Goal: Task Accomplishment & Management: Manage account settings

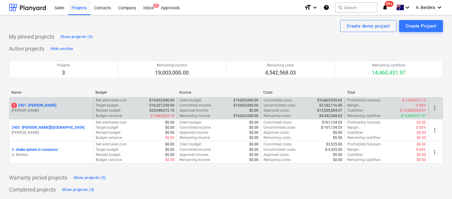
click at [84, 115] on div "5 2401 - Della Rosa M. Williams" at bounding box center [51, 108] width 84 height 21
click at [83, 108] on div "5 2401 - Della Rosa" at bounding box center [51, 105] width 79 height 5
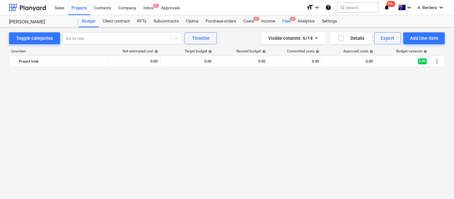
click at [288, 22] on div "Files 3" at bounding box center [287, 21] width 16 height 12
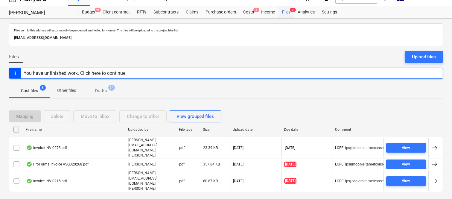
scroll to position [13, 0]
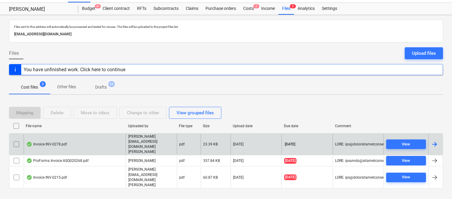
click at [102, 146] on div "Invoice INV-0278.pdf" at bounding box center [75, 144] width 102 height 21
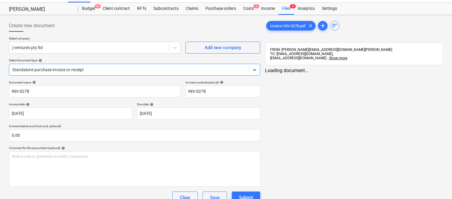
type input "INV-0278"
type input "16 Oct 2025"
type input "23 Oct 2025"
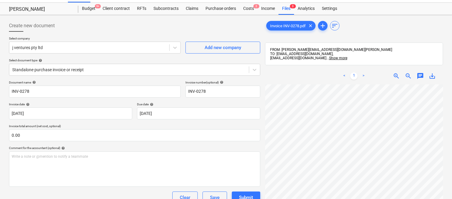
scroll to position [0, 4]
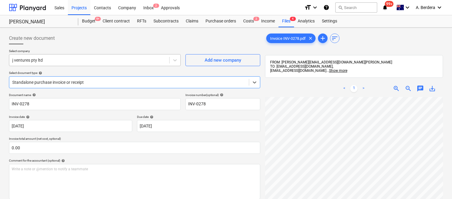
click at [127, 61] on div at bounding box center [89, 60] width 154 height 6
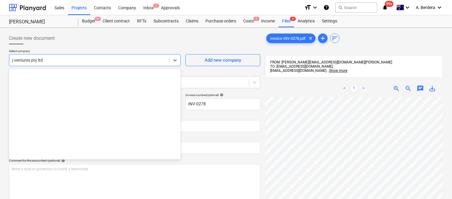
scroll to position [2849, 0]
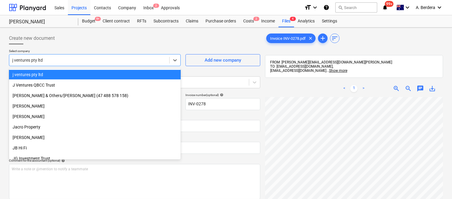
click at [139, 73] on div "j ventures pty ltd" at bounding box center [95, 75] width 172 height 10
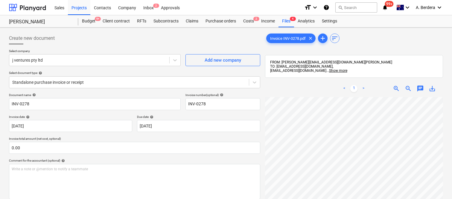
scroll to position [6, 1]
click at [102, 59] on div at bounding box center [89, 60] width 154 height 6
click at [290, 18] on div "Files 4" at bounding box center [287, 21] width 16 height 12
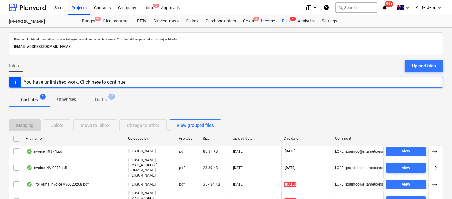
scroll to position [13, 0]
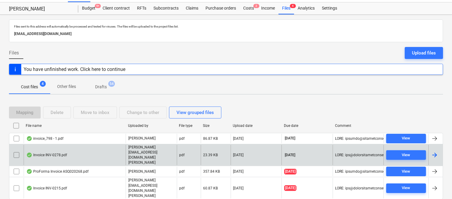
click at [116, 147] on div "Invoice INV-0278.pdf" at bounding box center [75, 155] width 102 height 21
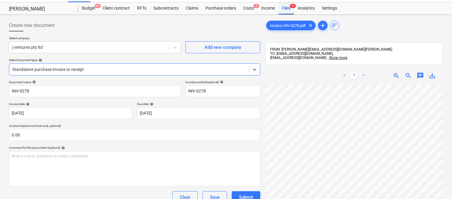
click at [289, 10] on div "Files 4" at bounding box center [287, 8] width 16 height 12
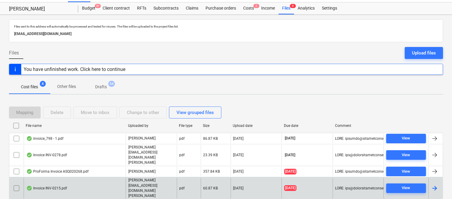
click at [96, 178] on div "Invoice INV-0215.pdf" at bounding box center [75, 188] width 102 height 21
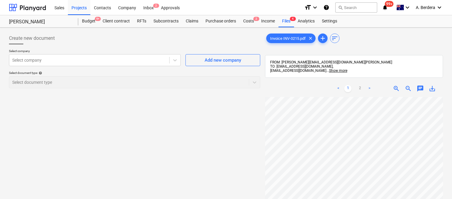
scroll to position [0, 47]
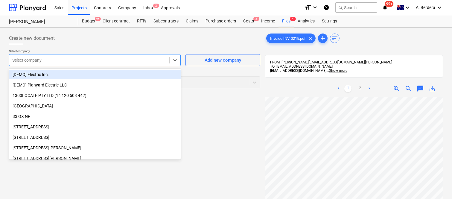
click at [68, 59] on div at bounding box center [89, 60] width 154 height 6
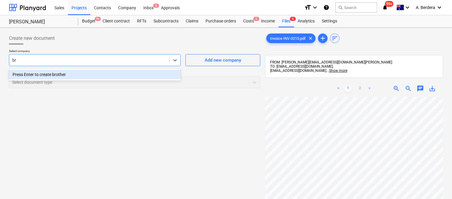
type input "b"
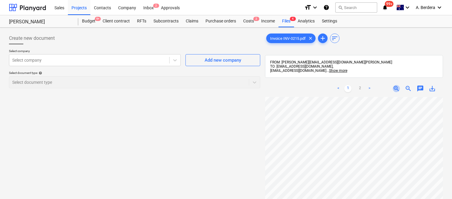
click at [397, 89] on span "zoom_in" at bounding box center [396, 88] width 7 height 7
click at [334, 199] on html "Sales Projects Contacts Company Inbox 2 Approvals format_size keyboard_arrow_do…" at bounding box center [226, 99] width 452 height 199
click at [353, 199] on html "Sales Projects Contacts Company Inbox 2 Approvals format_size keyboard_arrow_do…" at bounding box center [226, 99] width 452 height 199
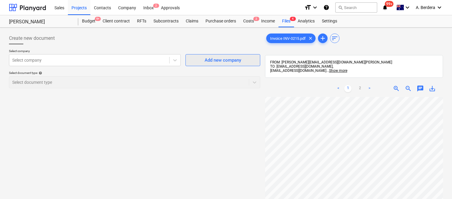
click at [207, 57] on div "Add new company" at bounding box center [223, 60] width 37 height 8
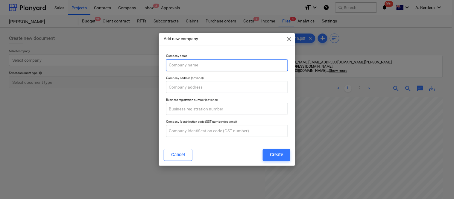
click at [228, 64] on input "text" at bounding box center [227, 65] width 122 height 12
paste input "BROTHERS TREE LOPPING SERVICES PTY LTD"
type input "BROTHERS TREE LOPPING SERVICES PTY LTD"
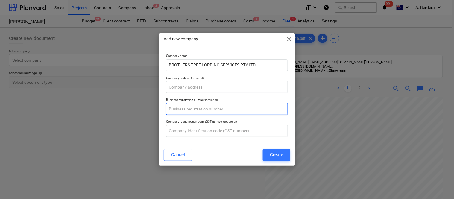
click at [209, 110] on input "text" at bounding box center [227, 109] width 122 height 12
paste input "58 655 121 930"
type input "58 655 121 930"
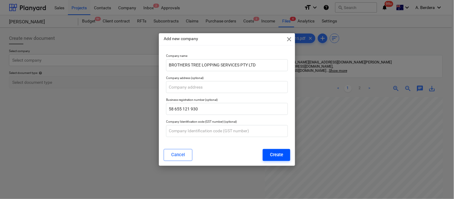
click at [285, 159] on button "Create" at bounding box center [277, 155] width 28 height 12
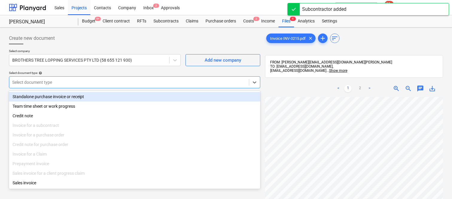
click at [115, 82] on div at bounding box center [129, 82] width 234 height 6
click at [124, 93] on div "Standalone purchase invoice or receipt" at bounding box center [134, 97] width 251 height 10
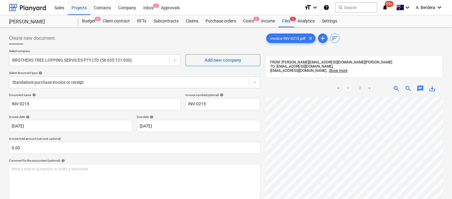
scroll to position [13, 118]
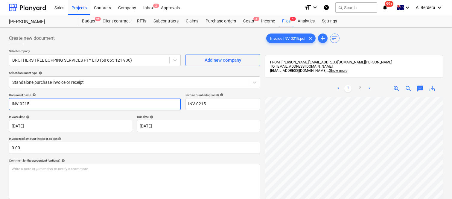
click at [10, 104] on input "INV-0215" at bounding box center [95, 104] width 172 height 12
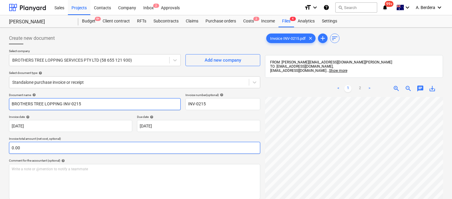
type input "BROTHERS TREE LOPPING INV-0215"
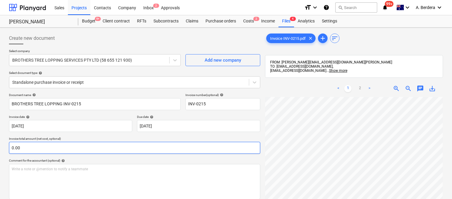
scroll to position [165, 136]
click at [75, 151] on input "text" at bounding box center [134, 148] width 251 height 12
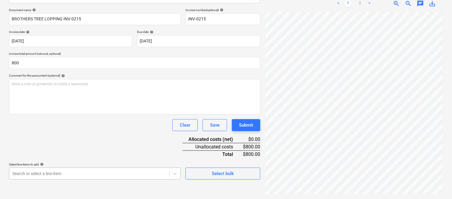
click at [76, 114] on body "Sales Projects Contacts Company Inbox 2 Approvals format_size keyboard_arrow_do…" at bounding box center [226, 14] width 452 height 199
type input "800.00"
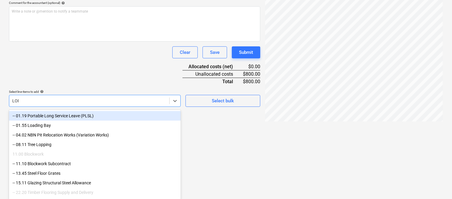
scroll to position [85, 0]
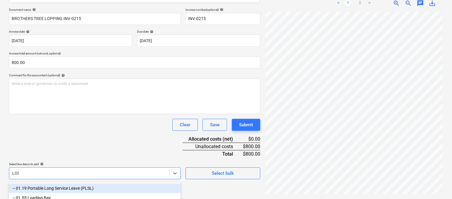
type input "LOPP"
click at [72, 187] on div "-- 08.11 Tree Lopping" at bounding box center [95, 189] width 172 height 10
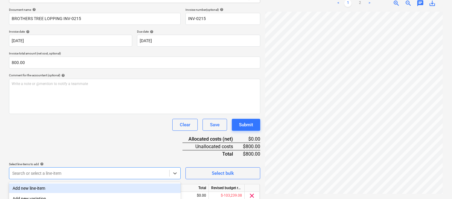
click at [81, 134] on div "Document name help BROTHERS TREE LOPPING INV-0215 Invoice number (optional) hel…" at bounding box center [134, 113] width 251 height 211
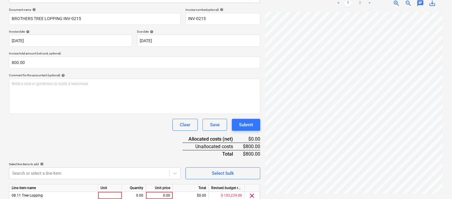
scroll to position [110, 0]
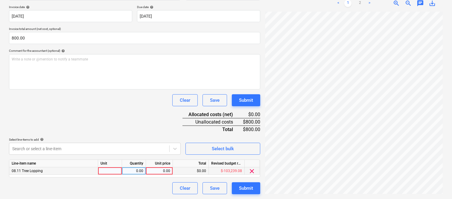
click at [108, 172] on div at bounding box center [110, 170] width 24 height 7
type input "INVOICE"
click at [136, 169] on div "0.00" at bounding box center [134, 170] width 19 height 7
type input "1"
click at [157, 170] on div "0.00" at bounding box center [159, 170] width 22 height 7
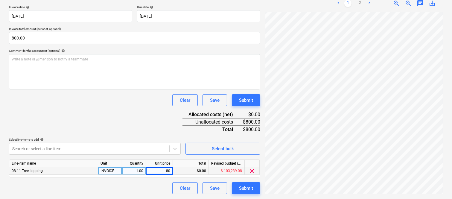
type input "800"
click at [150, 183] on div "Clear Save Submit" at bounding box center [134, 188] width 251 height 12
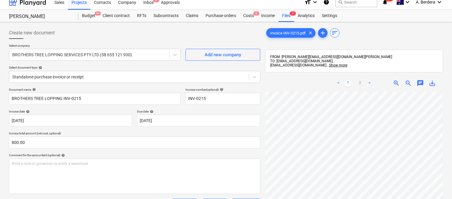
scroll to position [0, 0]
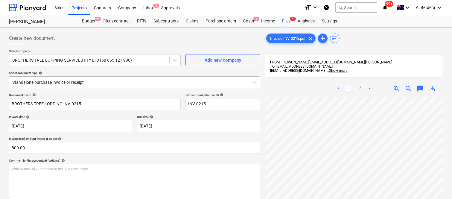
click at [112, 81] on div at bounding box center [129, 82] width 234 height 6
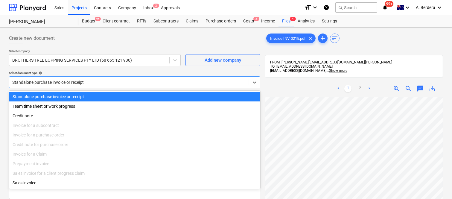
click at [128, 97] on div "Standalone purchase invoice or receipt" at bounding box center [134, 97] width 251 height 10
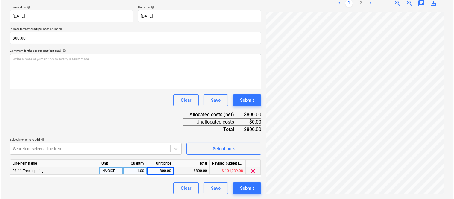
scroll to position [125, 136]
click at [240, 192] on div "Submit" at bounding box center [246, 188] width 14 height 8
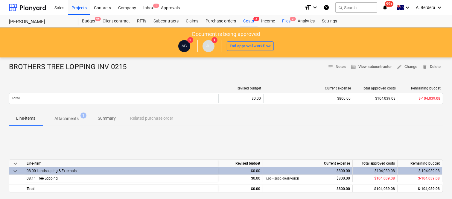
click at [286, 19] on div "Files 3" at bounding box center [287, 21] width 16 height 12
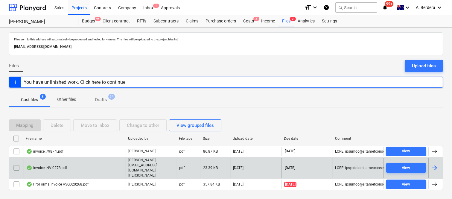
click at [90, 172] on div "Invoice INV-0278.pdf" at bounding box center [75, 168] width 102 height 21
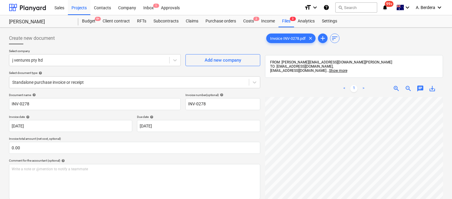
scroll to position [33, 97]
click at [276, 97] on div "< 1 > zoom_in zoom_out chat 0 save_alt" at bounding box center [354, 179] width 178 height 199
click at [216, 60] on div "Add new company" at bounding box center [223, 60] width 37 height 8
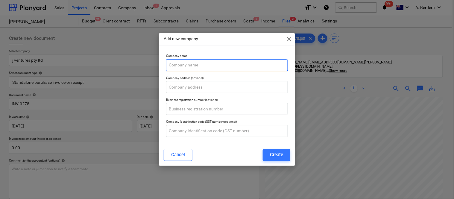
click at [220, 65] on input "text" at bounding box center [227, 65] width 122 height 12
paste input "The Trustee for HUDLLIE Trust"
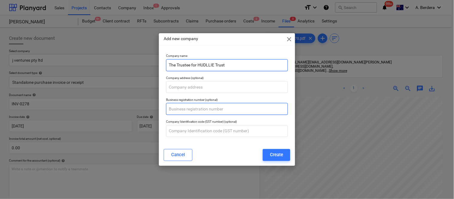
type input "The Trustee for HUDLLIE Trust"
click at [213, 110] on input "text" at bounding box center [227, 109] width 122 height 12
paste input "13 347 013 468"
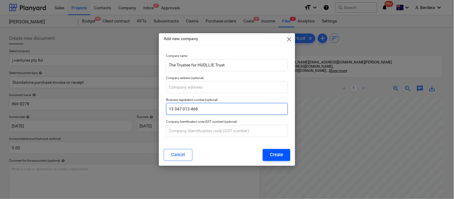
type input "13 347 013 468"
click at [282, 156] on div "Create" at bounding box center [276, 155] width 13 height 8
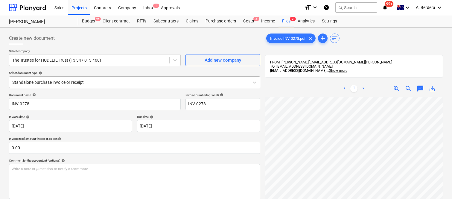
click at [132, 78] on div "Standalone purchase invoice or receipt" at bounding box center [129, 82] width 240 height 8
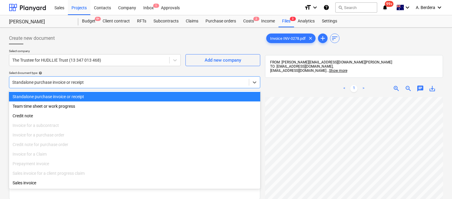
click at [144, 95] on div "Standalone purchase invoice or receipt" at bounding box center [134, 97] width 251 height 10
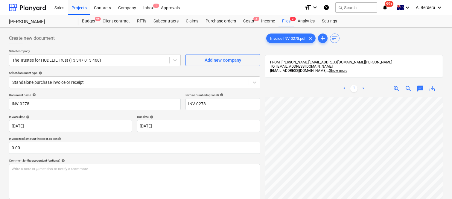
click at [8, 104] on div "Create new document Select company The Trustee for HUDLLIE Trust (13 347 013 46…" at bounding box center [135, 156] width 256 height 252
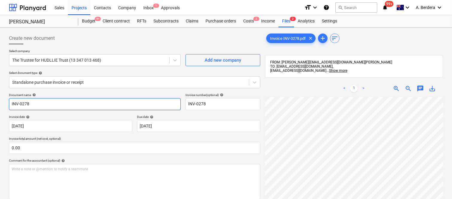
click at [10, 103] on input "INV-0278" at bounding box center [95, 104] width 172 height 12
type input "RCS INV-0278"
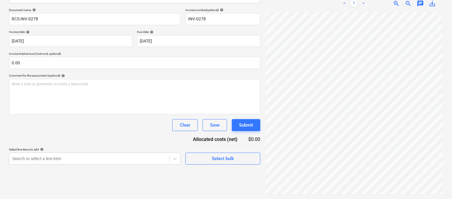
scroll to position [148, 136]
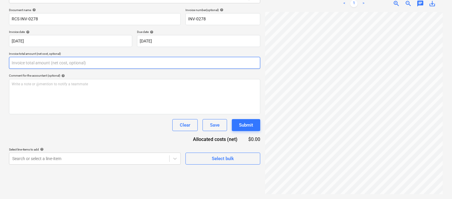
click at [83, 59] on input "text" at bounding box center [134, 63] width 251 height 12
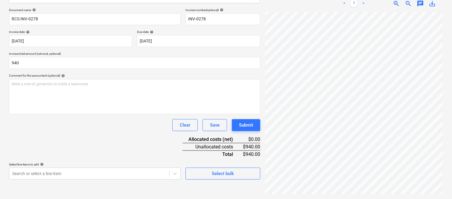
type input "940.00"
click at [88, 119] on div "Clear Save Submit" at bounding box center [134, 125] width 251 height 12
click at [82, 114] on body "Sales Projects Contacts Company Inbox 1 Approvals format_size keyboard_arrow_do…" at bounding box center [226, 14] width 452 height 199
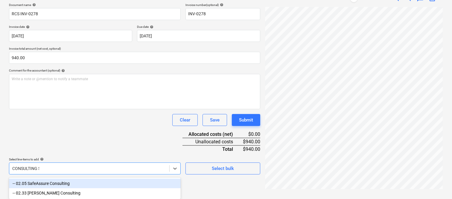
scroll to position [85, 0]
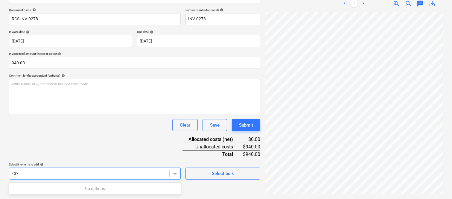
type input "C"
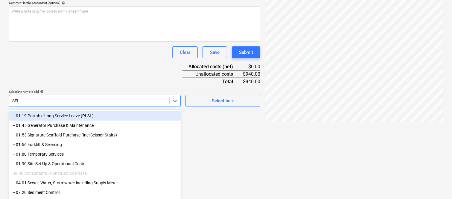
scroll to position [129, 0]
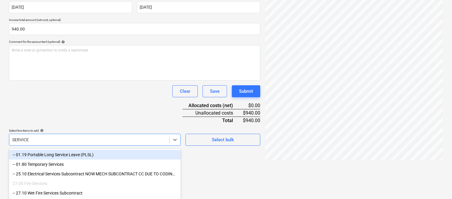
type input "SERVICES"
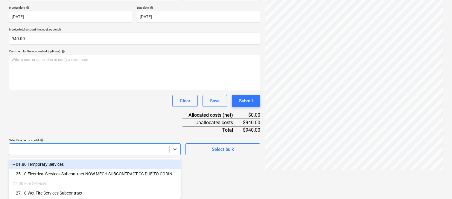
scroll to position [85, 0]
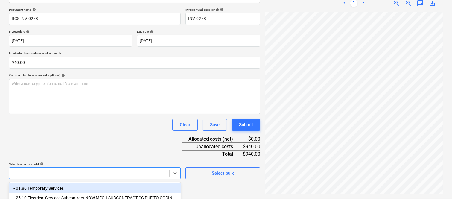
click at [90, 146] on div "Document name help RCS INV-0278 Invoice number (optional) help INV-0278 Invoice…" at bounding box center [134, 93] width 251 height 171
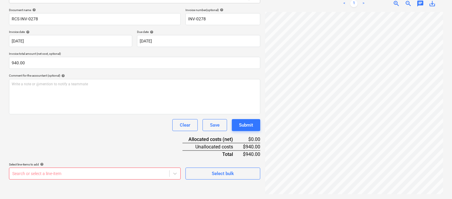
scroll to position [138, 0]
click at [68, 114] on body "Sales Projects Contacts Company Inbox 1 Approvals format_size keyboard_arrow_do…" at bounding box center [226, 14] width 452 height 199
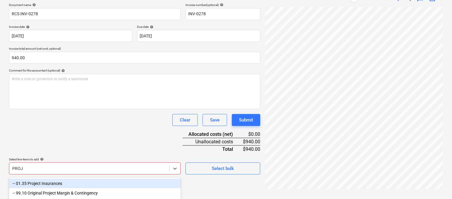
scroll to position [90, 0]
type input "P"
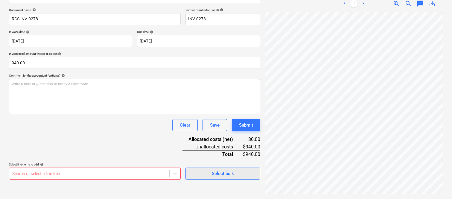
scroll to position [68, 0]
click at [60, 114] on body "Sales Projects Contacts Company Inbox 1 Approvals format_size keyboard_arrow_do…" at bounding box center [226, 14] width 452 height 199
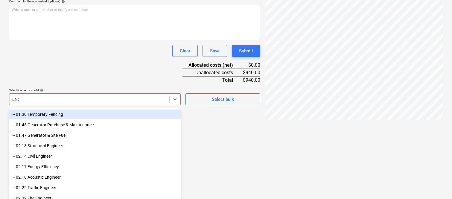
scroll to position [119, 0]
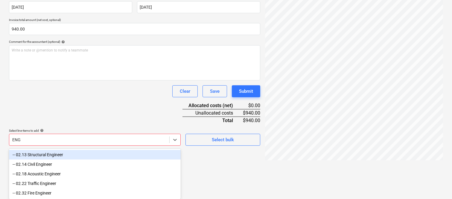
type input "ENGI"
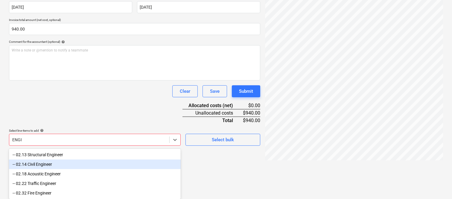
click at [40, 165] on div "-- 02.14 Civil Engineer" at bounding box center [95, 165] width 172 height 10
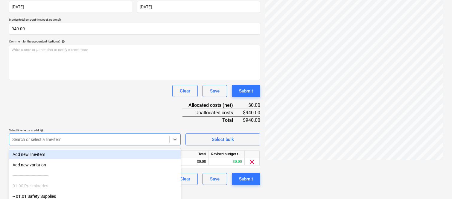
click at [84, 104] on div "Document name help RCS INV-0278 Invoice number (optional) help INV-0278 Invoice…" at bounding box center [134, 79] width 251 height 211
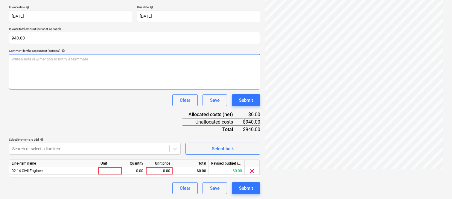
scroll to position [92, 9]
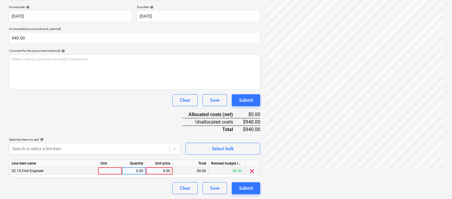
click at [104, 170] on div at bounding box center [110, 170] width 24 height 7
type input "INVOICE"
click at [130, 173] on div "0.00" at bounding box center [134, 170] width 19 height 7
type input "1"
click at [161, 173] on div "0.00" at bounding box center [159, 170] width 22 height 7
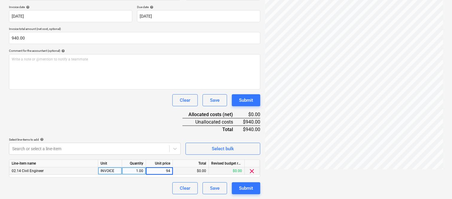
type input "940"
click at [150, 188] on div "Clear Save Submit" at bounding box center [134, 188] width 251 height 12
click at [236, 106] on div "Create new document Select company The Trustee for HUDLLIE Trust (13 347 013 46…" at bounding box center [226, 58] width 439 height 277
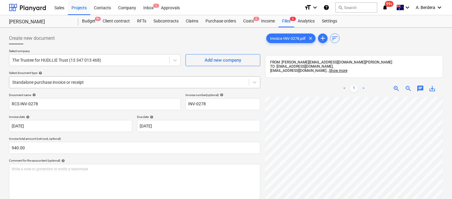
click at [98, 80] on div at bounding box center [129, 82] width 234 height 6
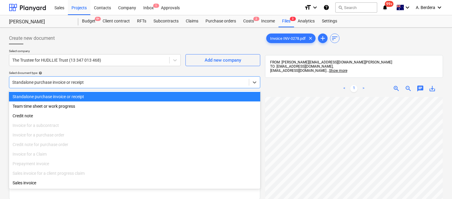
click at [104, 93] on div "Standalone purchase invoice or receipt" at bounding box center [134, 97] width 251 height 10
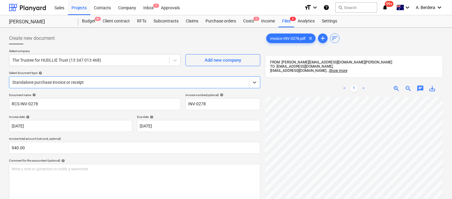
scroll to position [0, 136]
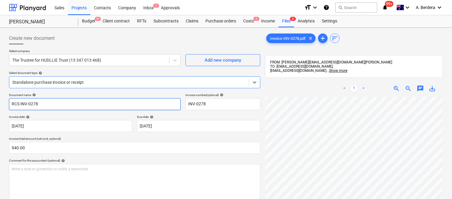
click at [28, 104] on input "RCS INV-0278" at bounding box center [95, 104] width 172 height 12
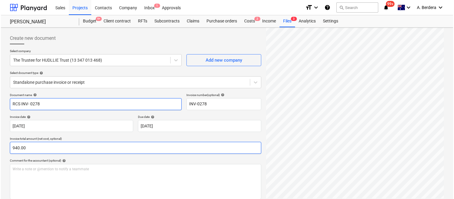
scroll to position [110, 0]
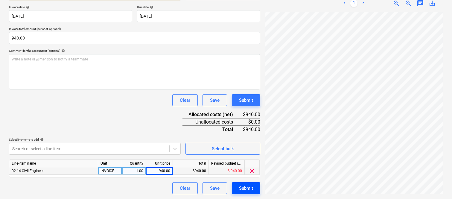
type input "RCS INV- 0278"
click at [241, 188] on div "Submit" at bounding box center [246, 188] width 14 height 8
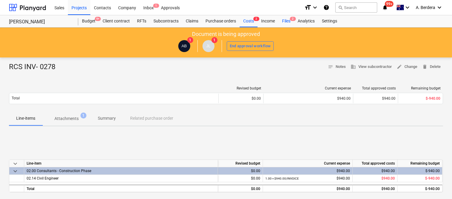
click at [291, 21] on div "Files 2" at bounding box center [287, 21] width 16 height 12
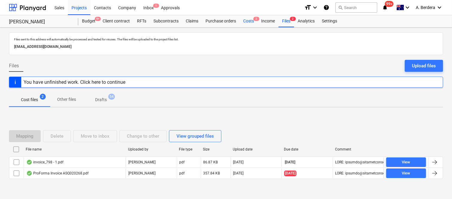
click at [246, 22] on div "Costs 2" at bounding box center [249, 21] width 18 height 12
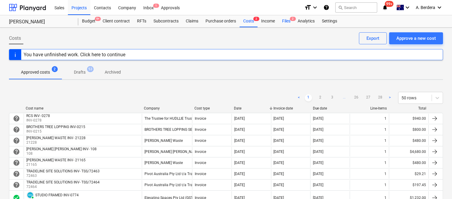
click at [287, 19] on div "Files 2" at bounding box center [287, 21] width 16 height 12
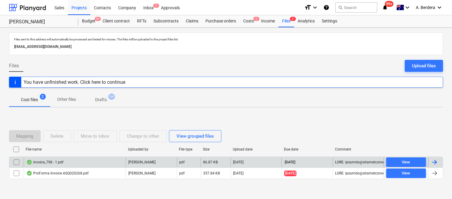
click at [77, 163] on div "invoice_798 - 1.pdf" at bounding box center [75, 162] width 102 height 10
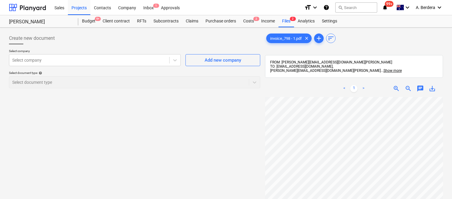
click at [408, 89] on span "zoom_out" at bounding box center [408, 88] width 7 height 7
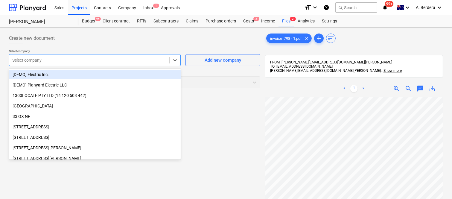
click at [118, 61] on div at bounding box center [89, 60] width 154 height 6
type input "DJ"
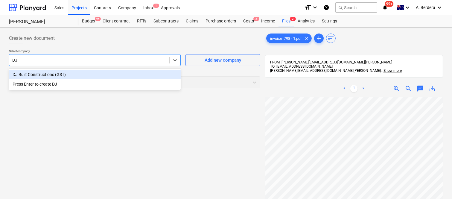
click at [87, 74] on div "DJ Built Constructions (GST)" at bounding box center [95, 75] width 172 height 10
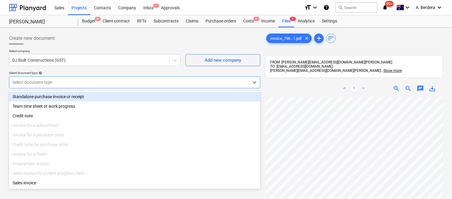
click at [88, 82] on div at bounding box center [129, 82] width 234 height 6
click at [93, 97] on div "Standalone purchase invoice or receipt" at bounding box center [134, 97] width 251 height 10
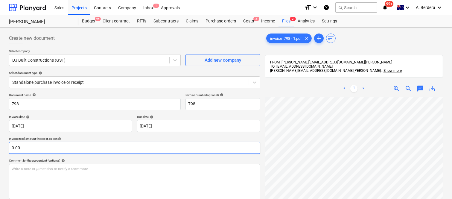
scroll to position [41, 0]
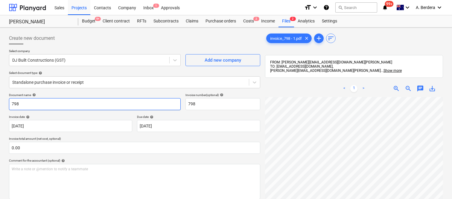
click at [10, 104] on input "798" at bounding box center [95, 104] width 172 height 12
type input "DJ BUILT CONSTRUCTIONS INV- 798"
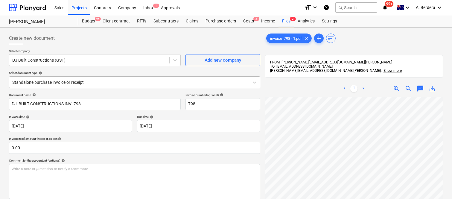
click at [112, 80] on div at bounding box center [129, 82] width 234 height 6
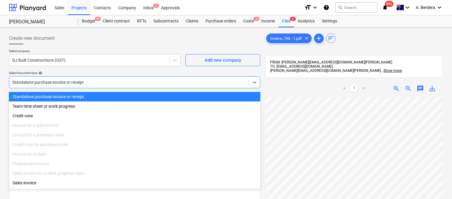
click at [126, 96] on div "Standalone purchase invoice or receipt" at bounding box center [134, 97] width 251 height 10
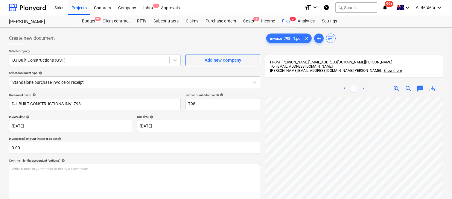
scroll to position [53, 43]
click at [225, 133] on div "Create new document Select company DJ Built Constructions (GST) Add new company…" at bounding box center [226, 156] width 439 height 252
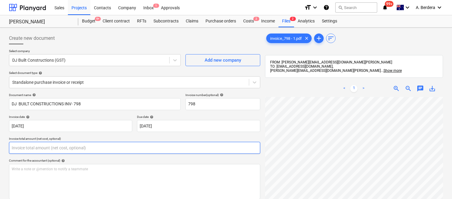
click at [82, 149] on input "text" at bounding box center [134, 148] width 251 height 12
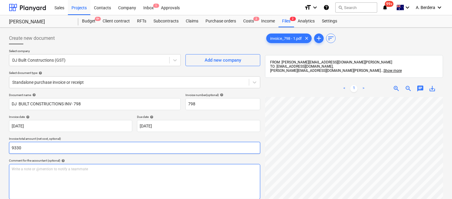
scroll to position [85, 0]
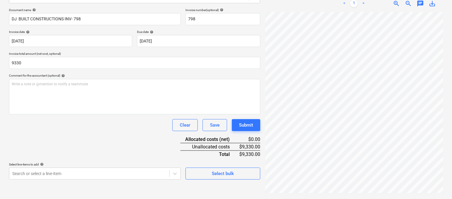
type input "9,330.00"
click at [85, 134] on div "Document name help DJ BUILT CONSTRUCTIONS INV- 798 Invoice number (optional) he…" at bounding box center [134, 93] width 251 height 171
click at [113, 114] on body "Sales Projects Contacts Company Inbox 1 Approvals format_size keyboard_arrow_do…" at bounding box center [226, 14] width 452 height 199
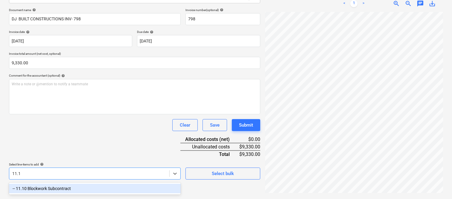
type input "11.10"
click at [95, 184] on div "-- 11.10 Blockwork Subcontract" at bounding box center [95, 189] width 172 height 10
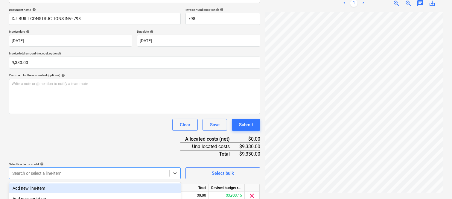
click at [84, 138] on div "Document name help DJ BUILT CONSTRUCTIONS INV- 798 Invoice number (optional) he…" at bounding box center [134, 113] width 251 height 211
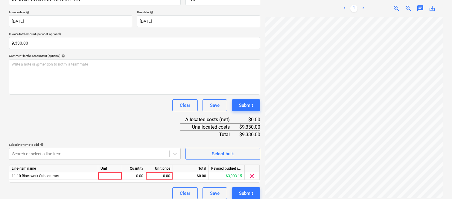
scroll to position [110, 0]
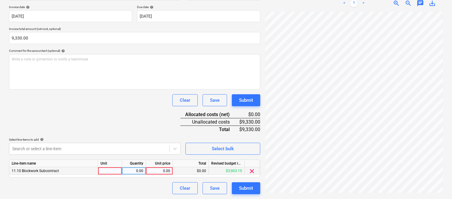
click at [113, 169] on div at bounding box center [110, 170] width 24 height 7
type input "INVOICE"
click at [138, 171] on div "0.00" at bounding box center [134, 170] width 19 height 7
type input "1"
click at [156, 171] on div "0.00" at bounding box center [159, 170] width 22 height 7
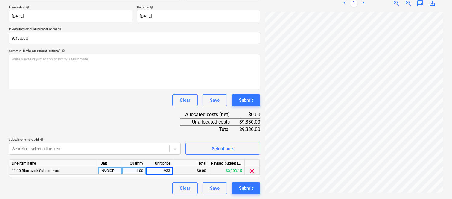
type input "9330"
click at [165, 192] on div "Clear Save Submit" at bounding box center [134, 188] width 251 height 12
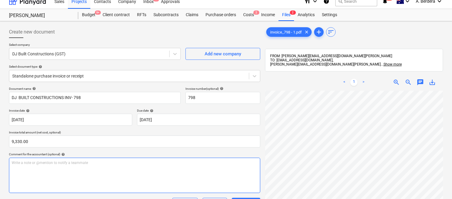
scroll to position [0, 0]
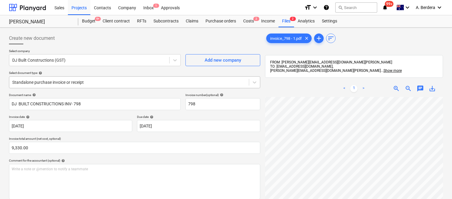
click at [127, 79] on div at bounding box center [129, 82] width 234 height 6
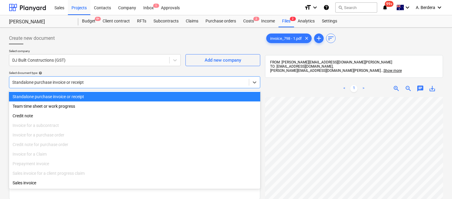
click at [135, 94] on div "Standalone purchase invoice or receipt" at bounding box center [134, 97] width 251 height 10
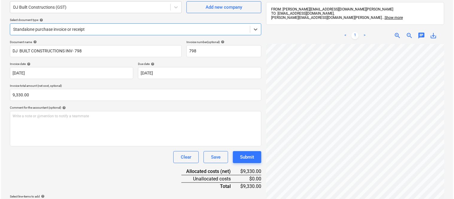
scroll to position [110, 0]
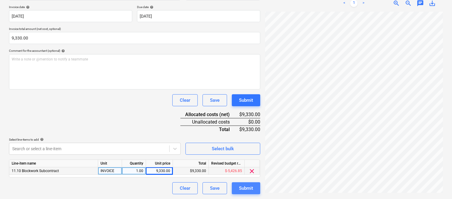
click at [251, 187] on div "Submit" at bounding box center [246, 188] width 14 height 8
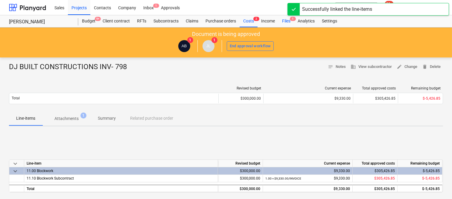
click at [289, 19] on div "Files 1" at bounding box center [287, 21] width 16 height 12
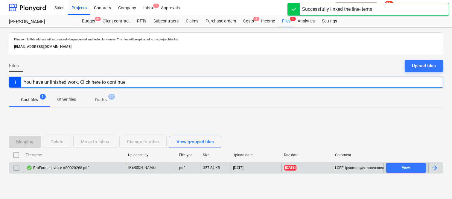
click at [106, 169] on div "ProForma Invoice ASQ020268.pdf" at bounding box center [75, 168] width 102 height 10
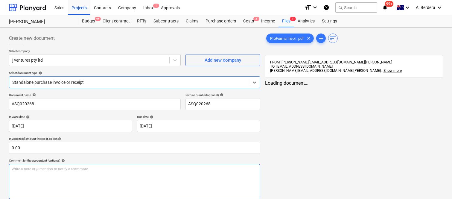
type input "ASQ020268"
type input "15 Oct 2025"
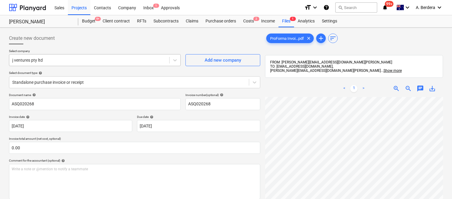
click at [54, 61] on div at bounding box center [89, 60] width 154 height 6
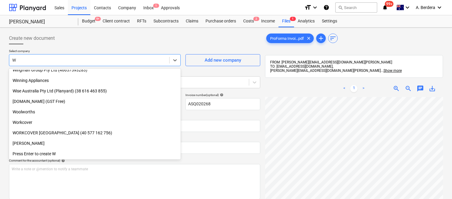
scroll to position [832, 0]
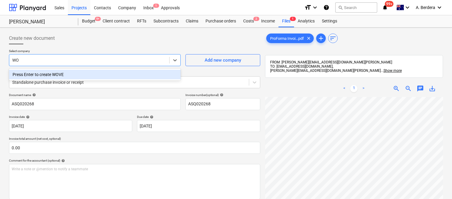
type input "W"
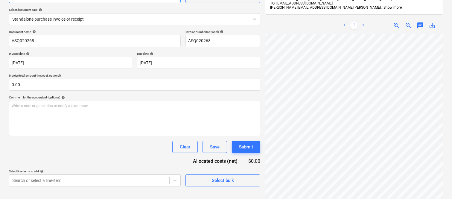
scroll to position [85, 0]
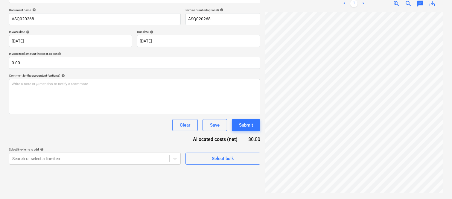
click at [396, 2] on span "zoom_in" at bounding box center [396, 3] width 7 height 7
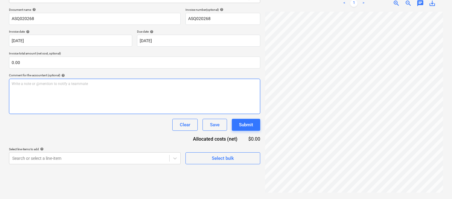
scroll to position [0, 0]
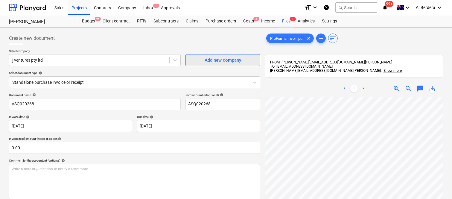
click at [228, 58] on div "Add new company" at bounding box center [223, 60] width 37 height 8
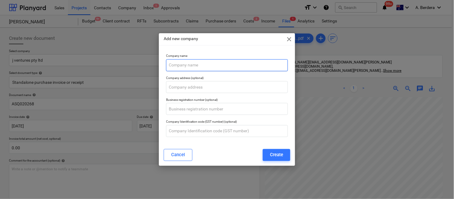
click at [219, 63] on input "text" at bounding box center [227, 65] width 122 height 12
paste input "WOVEN IMAGE PTY LTD"
type input "WOVEN IMAGE PTY LTD"
click at [262, 138] on div "Company Identification code (GST number) (optional)" at bounding box center [227, 128] width 127 height 22
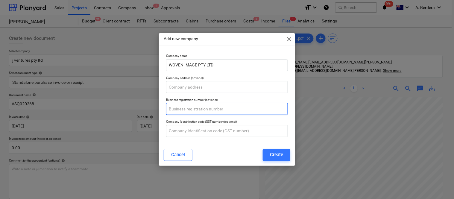
click at [226, 110] on input "text" at bounding box center [227, 109] width 122 height 12
paste input "74 003 268 415"
type input "74 003 268 415"
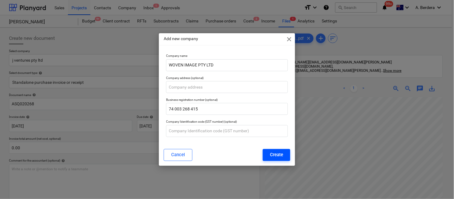
click at [281, 154] on div "Create" at bounding box center [276, 155] width 13 height 8
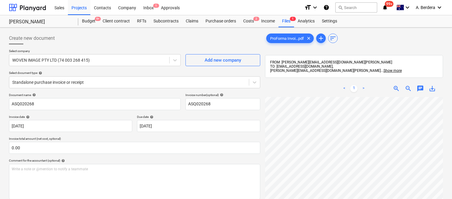
scroll to position [233, 27]
click at [409, 88] on span "zoom_out" at bounding box center [408, 88] width 7 height 7
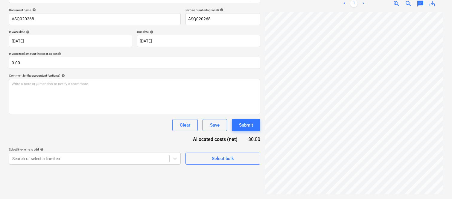
scroll to position [100, 47]
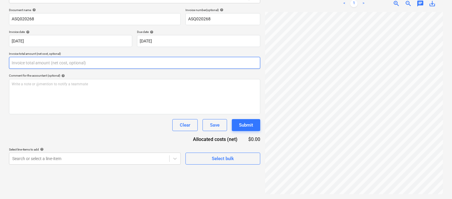
click at [51, 63] on input "text" at bounding box center [134, 63] width 251 height 12
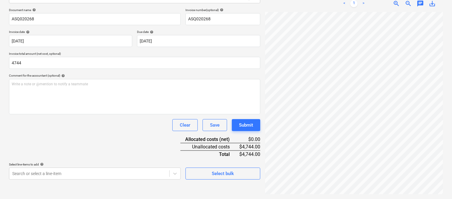
type input "4,744.00"
click at [82, 130] on div "Document name help ASQ020268 Invoice number (optional) help ASQ020268 Invoice d…" at bounding box center [134, 93] width 251 height 171
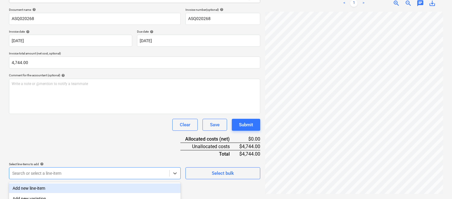
click at [66, 114] on body "Sales Projects Contacts Company Inbox 1 Approvals format_size keyboard_arrow_do…" at bounding box center [226, 14] width 452 height 199
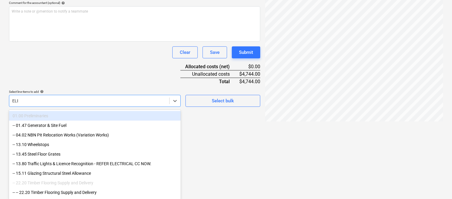
scroll to position [119, 0]
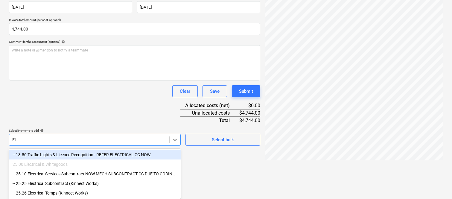
type input "E"
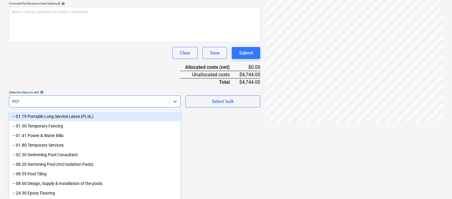
scroll to position [85, 0]
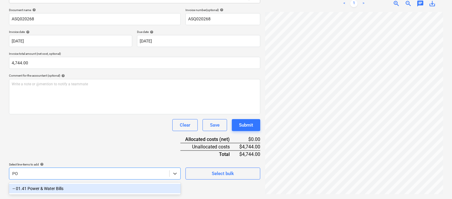
type input "P"
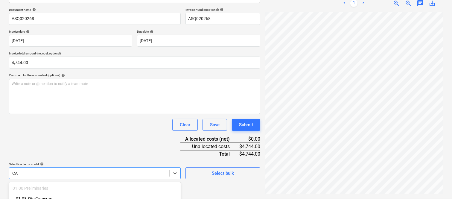
scroll to position [159, 0]
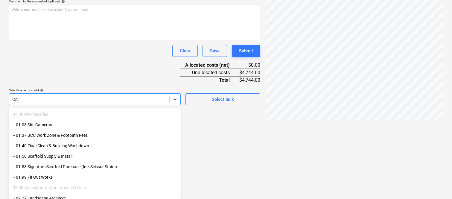
type input "CAB"
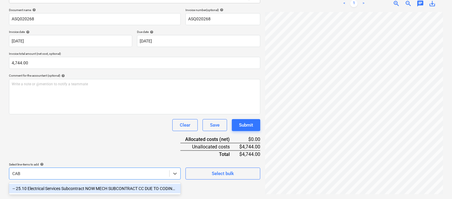
click at [97, 188] on div "-- 25.10 Electrical Services Subcontract NOW MECH SUBCONTRACT CC DUE TO CODING …" at bounding box center [95, 189] width 172 height 10
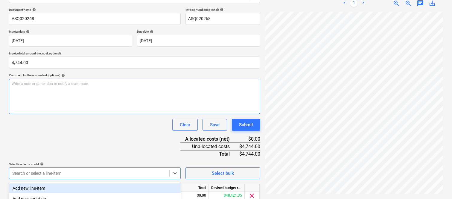
click at [106, 114] on div "Write a note or @mention to notify a teammate ﻿" at bounding box center [134, 96] width 251 height 35
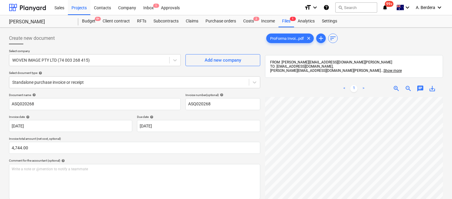
scroll to position [0, 47]
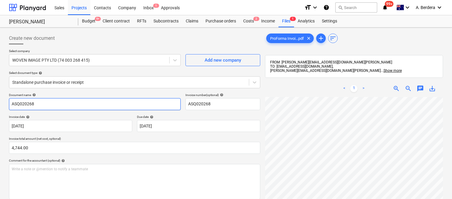
click at [10, 103] on input "ASQ020268" at bounding box center [95, 104] width 172 height 12
type input "WOVEN IMAGE INV- ASQ020268"
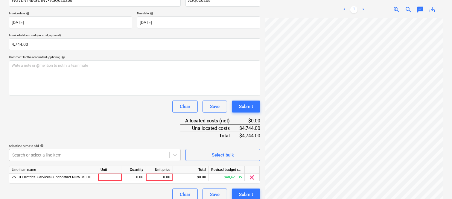
scroll to position [110, 0]
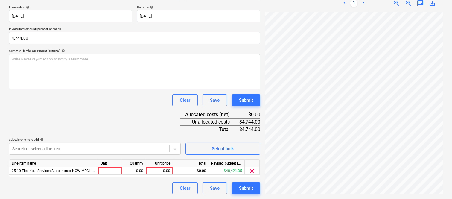
drag, startPoint x: 105, startPoint y: 170, endPoint x: 109, endPoint y: 180, distance: 11.1
click at [105, 170] on div at bounding box center [110, 170] width 24 height 7
type input "INVOICE"
click at [133, 170] on div "0.00" at bounding box center [134, 170] width 19 height 7
type input "1"
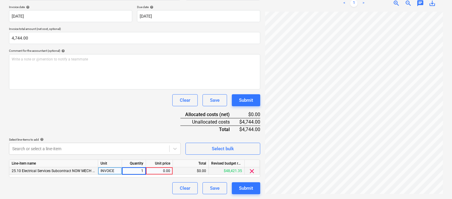
click at [162, 172] on div "0.00" at bounding box center [159, 170] width 22 height 7
click at [161, 170] on div "0.00" at bounding box center [159, 170] width 22 height 7
type input "4744"
click at [154, 185] on div "Clear Save Submit" at bounding box center [134, 188] width 251 height 12
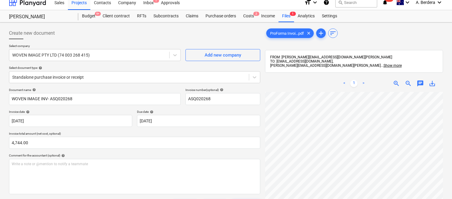
scroll to position [0, 0]
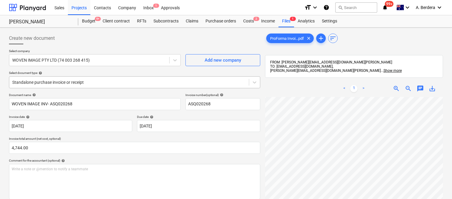
click at [105, 81] on div at bounding box center [129, 82] width 234 height 6
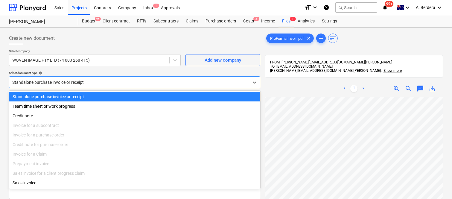
click at [119, 98] on div "Standalone purchase invoice or receipt" at bounding box center [134, 97] width 251 height 10
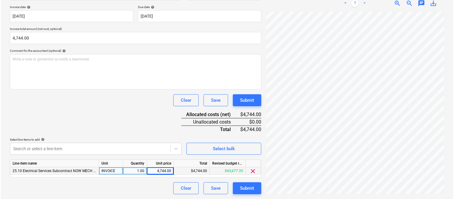
scroll to position [130, 19]
click at [249, 188] on div "Submit" at bounding box center [246, 188] width 14 height 8
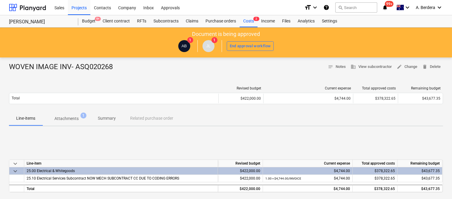
click at [106, 117] on p "Summary" at bounding box center [107, 118] width 18 height 6
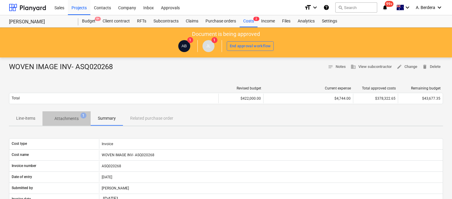
click at [61, 119] on p "Attachments" at bounding box center [66, 119] width 24 height 6
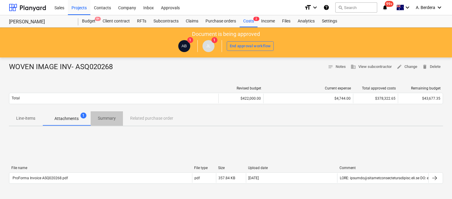
click at [107, 120] on p "Summary" at bounding box center [107, 118] width 18 height 6
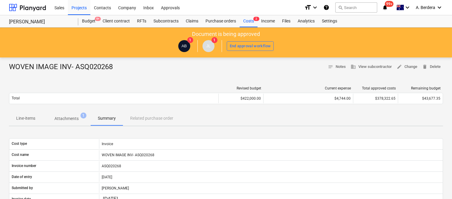
scroll to position [165, 0]
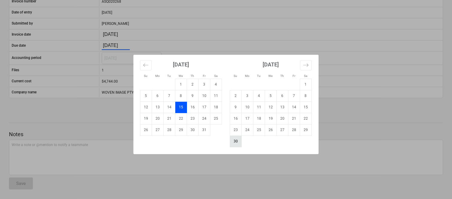
click at [234, 143] on td "30" at bounding box center [236, 141] width 12 height 11
type input "30.11.2025"
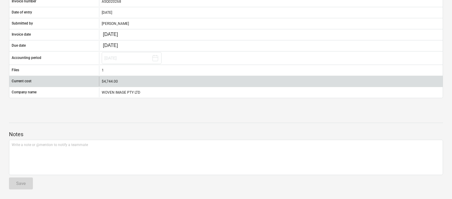
scroll to position [0, 0]
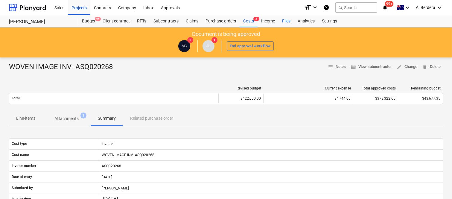
click at [285, 22] on div "Files" at bounding box center [287, 21] width 16 height 12
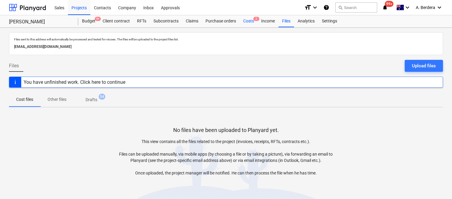
click at [250, 18] on div "Costs 2" at bounding box center [249, 21] width 18 height 12
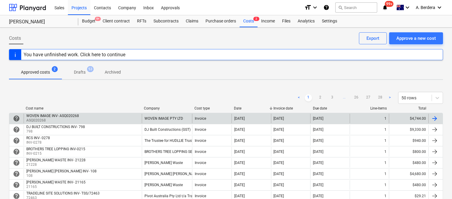
click at [138, 119] on div "WOVEN IMAGE INV- ASQ020268 ASQ020268" at bounding box center [83, 119] width 118 height 10
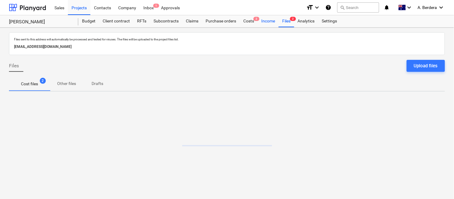
click at [264, 22] on div "Income" at bounding box center [268, 21] width 21 height 12
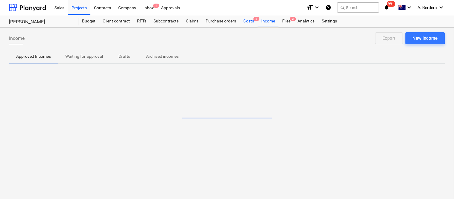
click at [253, 25] on div "Costs 2" at bounding box center [249, 21] width 18 height 12
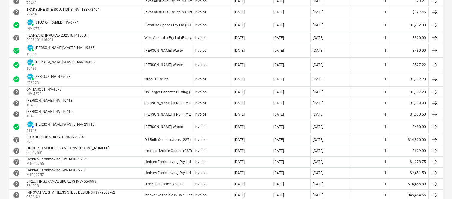
scroll to position [186, 0]
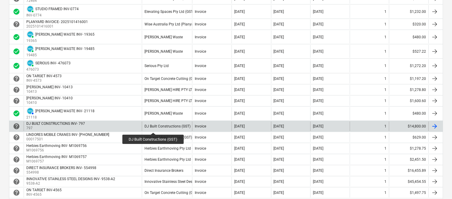
click at [154, 127] on div "DJ Built Constructions (GST)" at bounding box center [168, 126] width 46 height 4
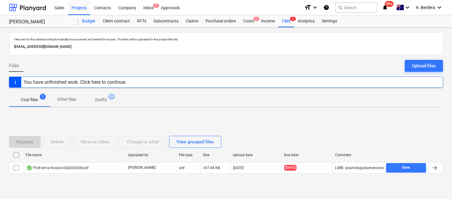
click at [90, 23] on div "Budget" at bounding box center [88, 21] width 21 height 12
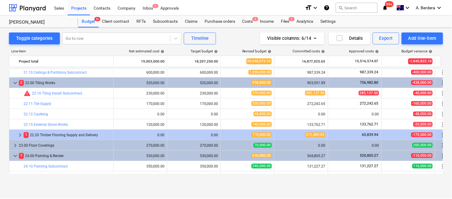
scroll to position [1488, 0]
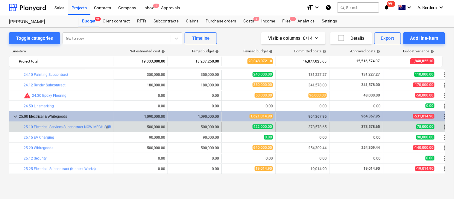
click at [109, 127] on div "bar_chart 25.10 Electrical Services Subcontract NOW MECH SUBCONTRACT CC DUE TO …" at bounding box center [68, 127] width 88 height 4
click at [108, 127] on span "bar_chart" at bounding box center [107, 127] width 5 height 5
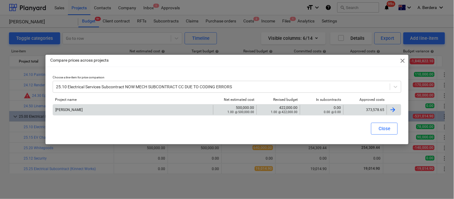
click at [363, 106] on div "373,578.65" at bounding box center [364, 110] width 43 height 10
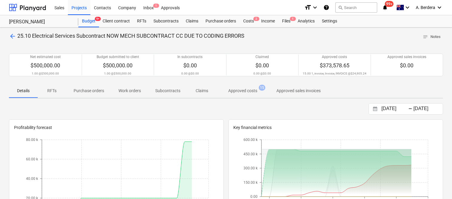
click at [239, 90] on p "Approved costs" at bounding box center [242, 91] width 29 height 6
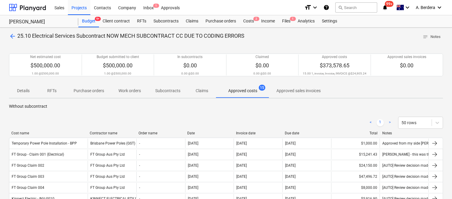
drag, startPoint x: 63, startPoint y: 135, endPoint x: 89, endPoint y: 132, distance: 26.2
click at [89, 132] on div at bounding box center [87, 133] width 11 height 4
